Goal: Download file/media

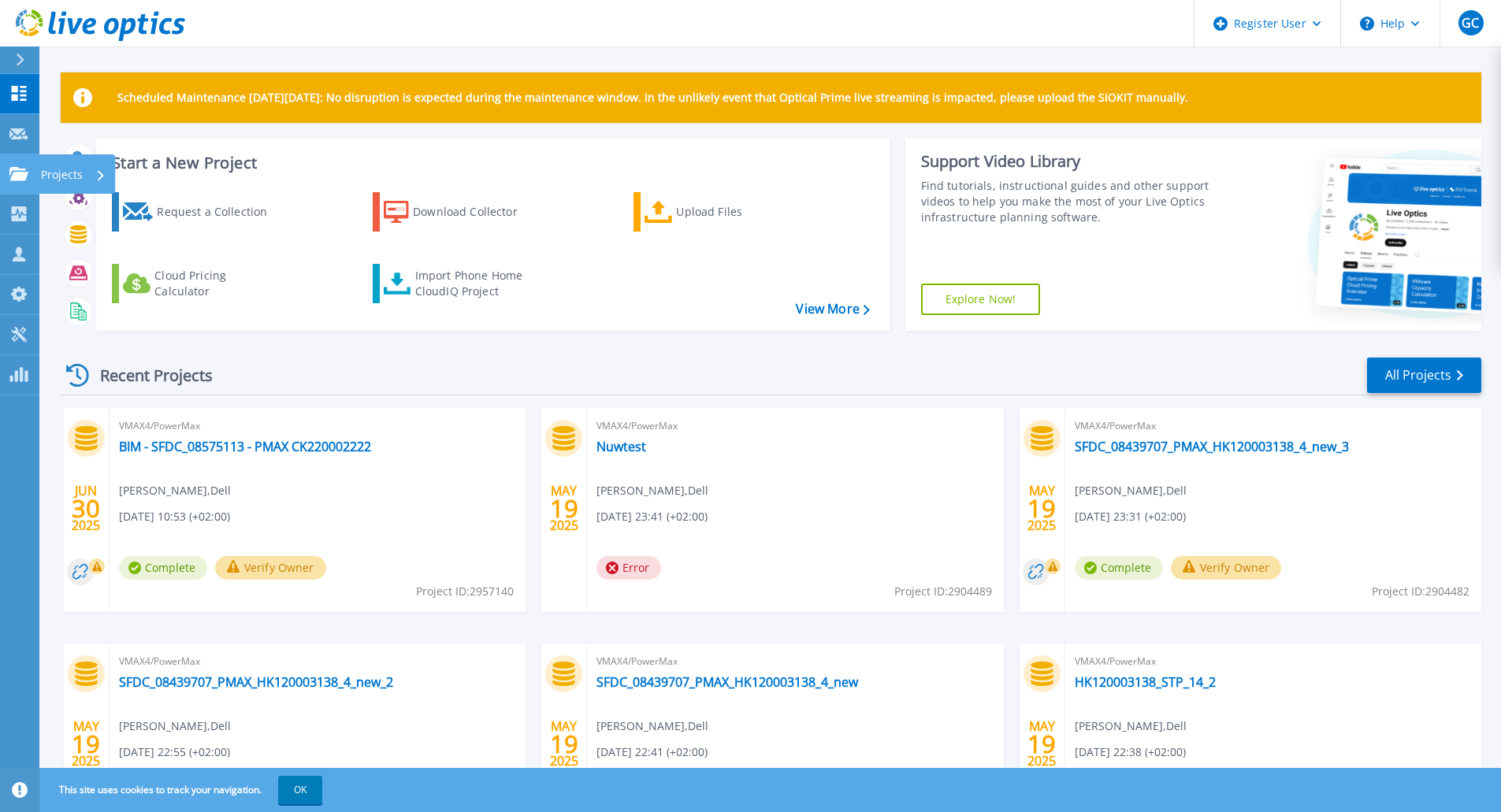
click at [22, 175] on icon at bounding box center [19, 173] width 19 height 13
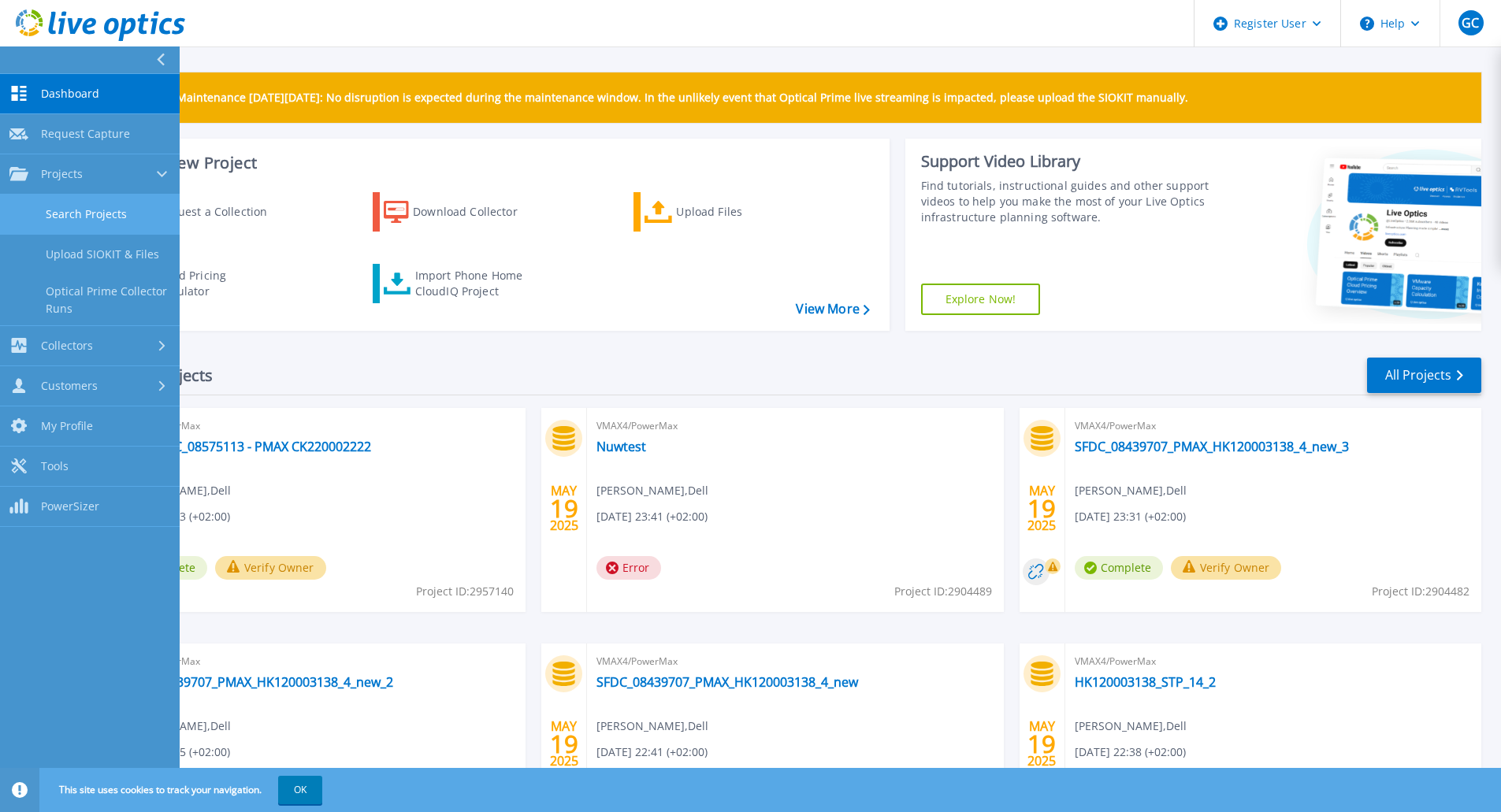
click at [90, 210] on link "Search Projects" at bounding box center [89, 215] width 179 height 40
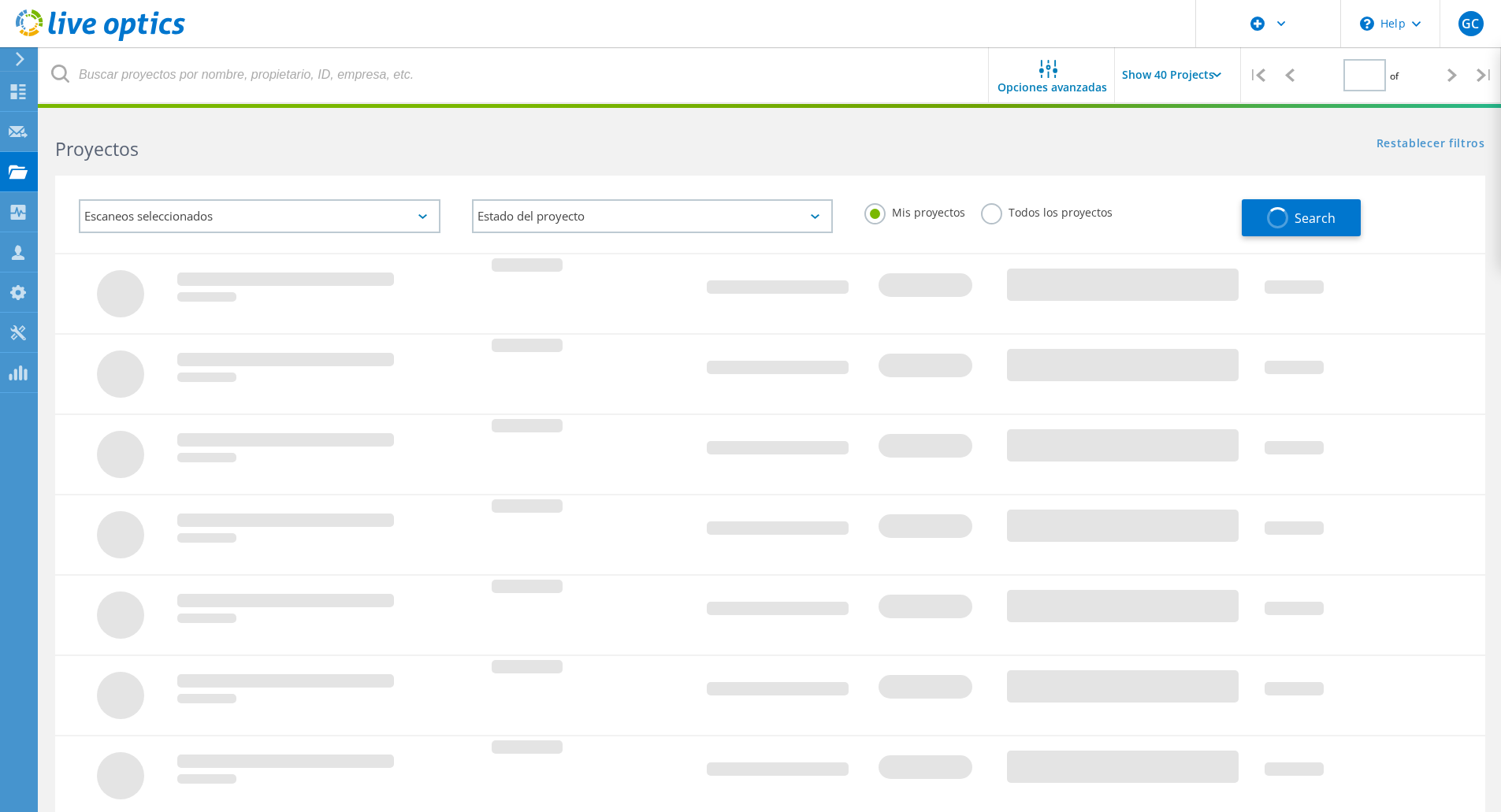
type input "1"
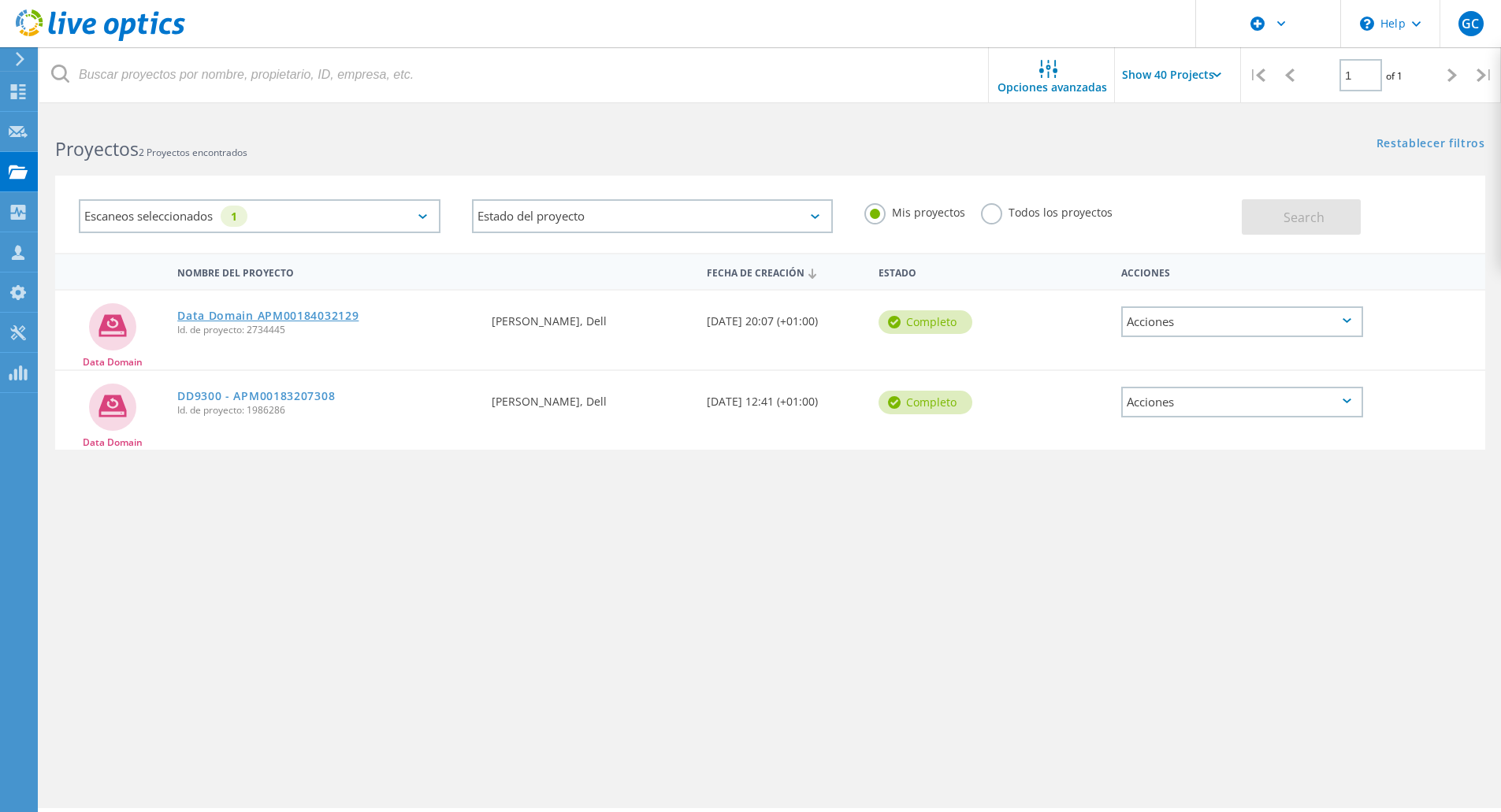
click at [311, 318] on link "Data Domain APM00184032129" at bounding box center [268, 316] width 181 height 11
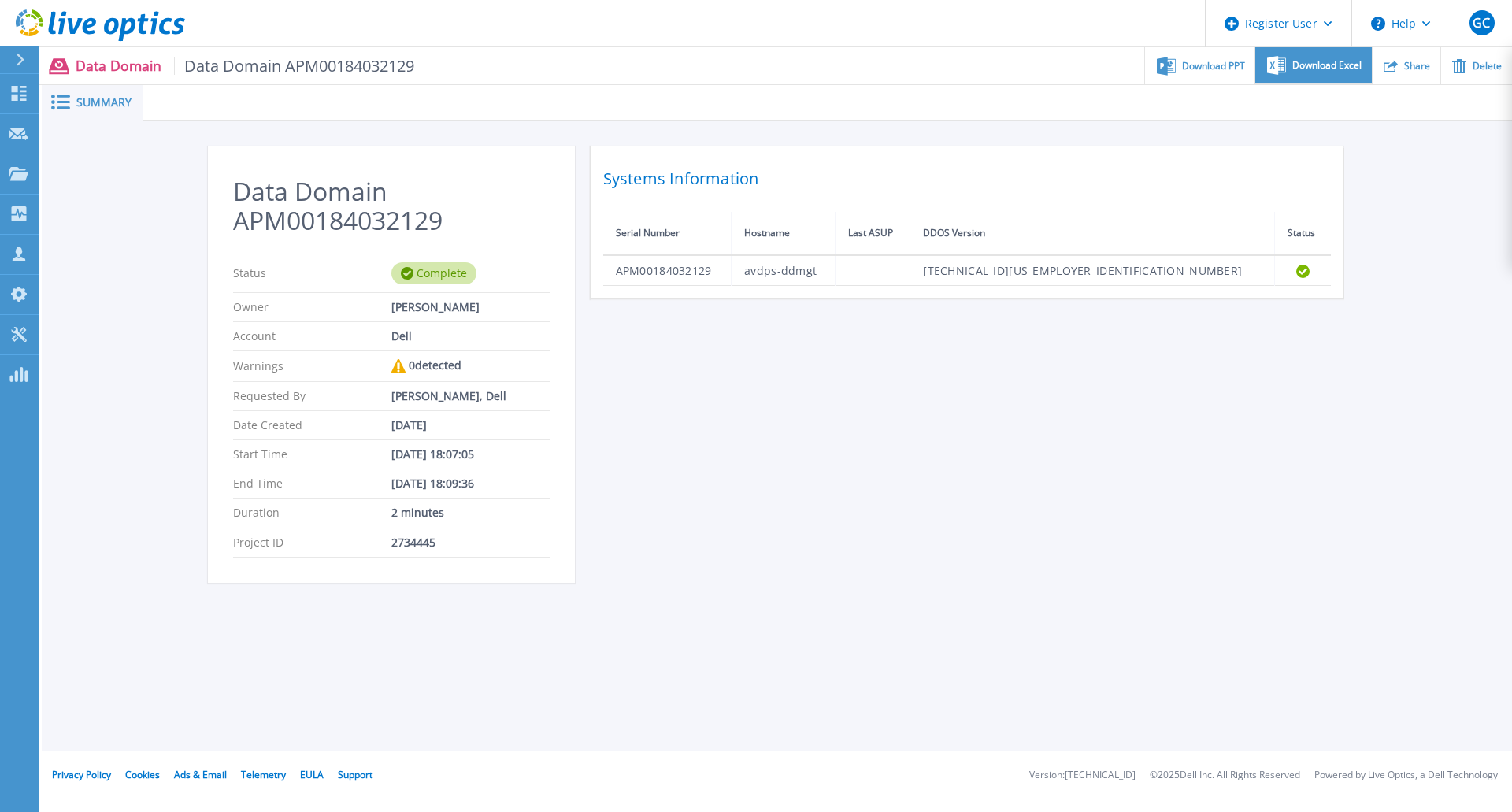
click at [1325, 57] on div "Download Excel" at bounding box center [1313, 66] width 116 height 37
